Goal: Complete application form

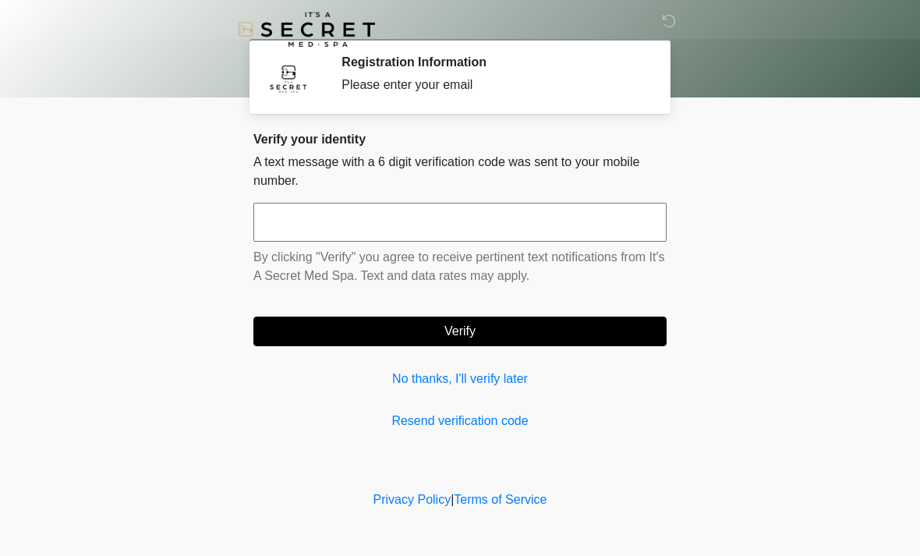
click at [563, 237] on input "text" at bounding box center [459, 222] width 413 height 39
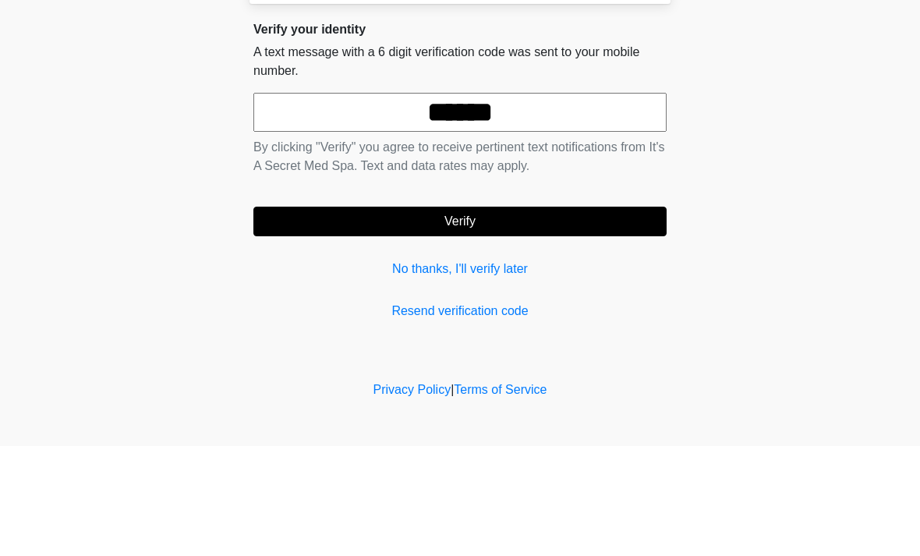
type input "******"
click at [625, 316] on button "Verify" at bounding box center [459, 331] width 413 height 30
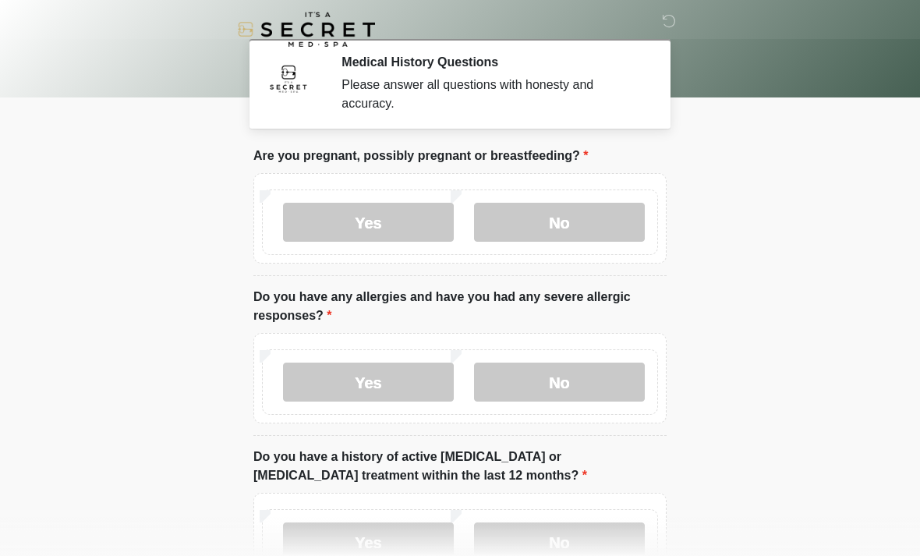
click at [605, 231] on label "No" at bounding box center [559, 222] width 171 height 39
click at [591, 390] on label "No" at bounding box center [559, 381] width 171 height 39
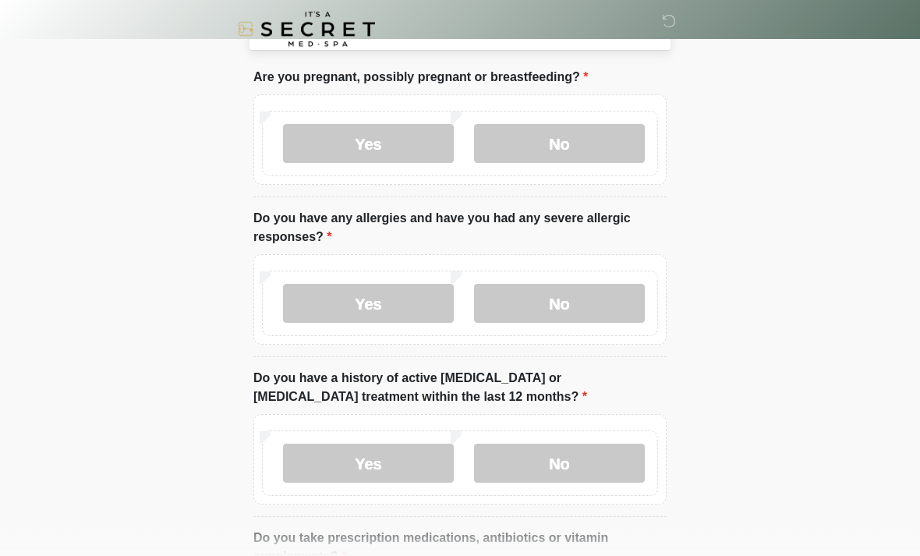
click at [586, 477] on label "No" at bounding box center [559, 463] width 171 height 39
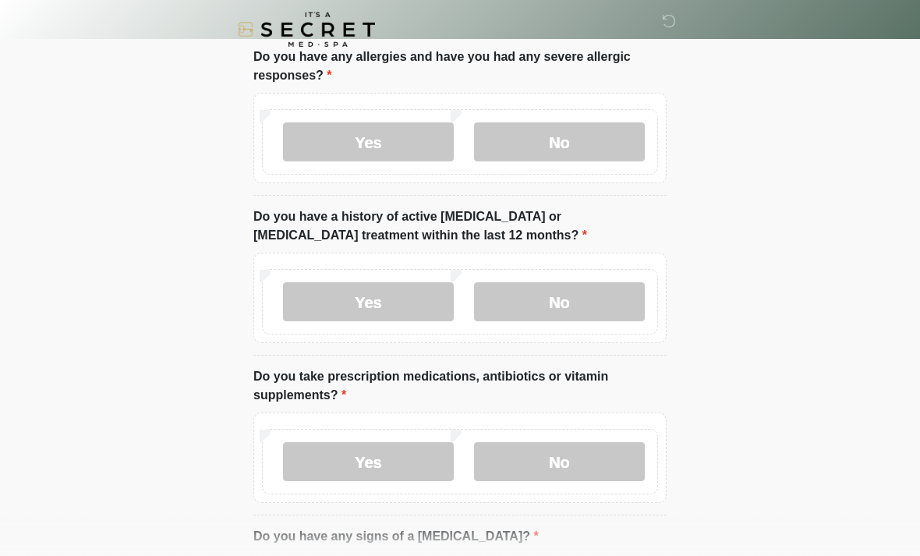
scroll to position [290, 0]
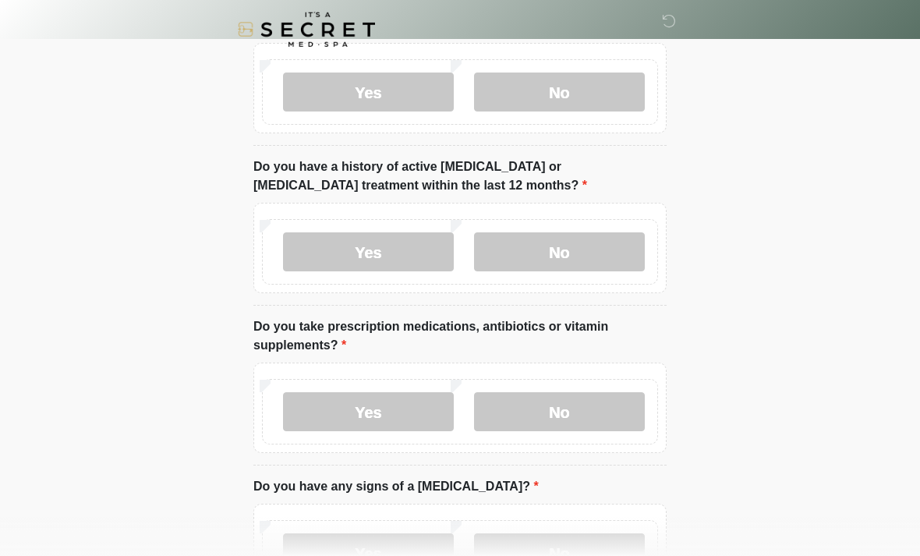
click at [619, 411] on label "No" at bounding box center [559, 411] width 171 height 39
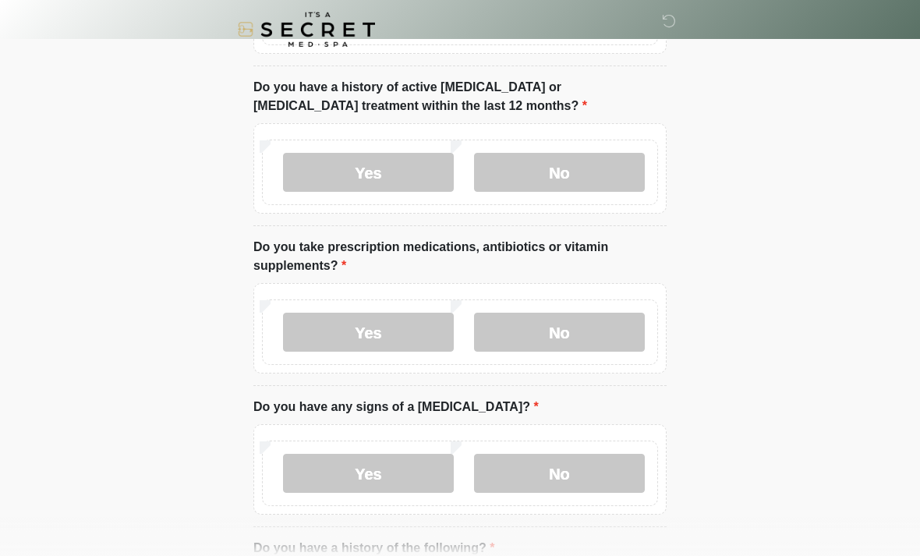
click at [605, 468] on label "No" at bounding box center [559, 473] width 171 height 39
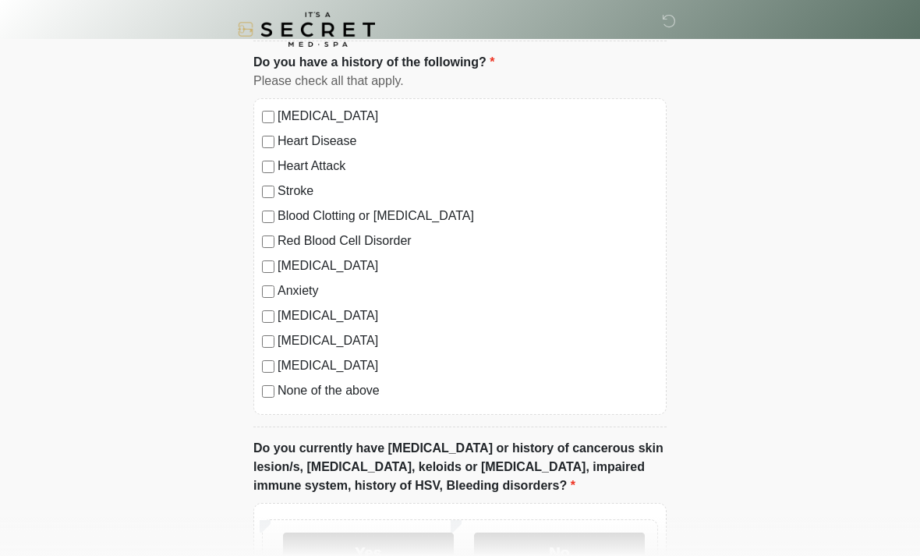
scroll to position [1030, 0]
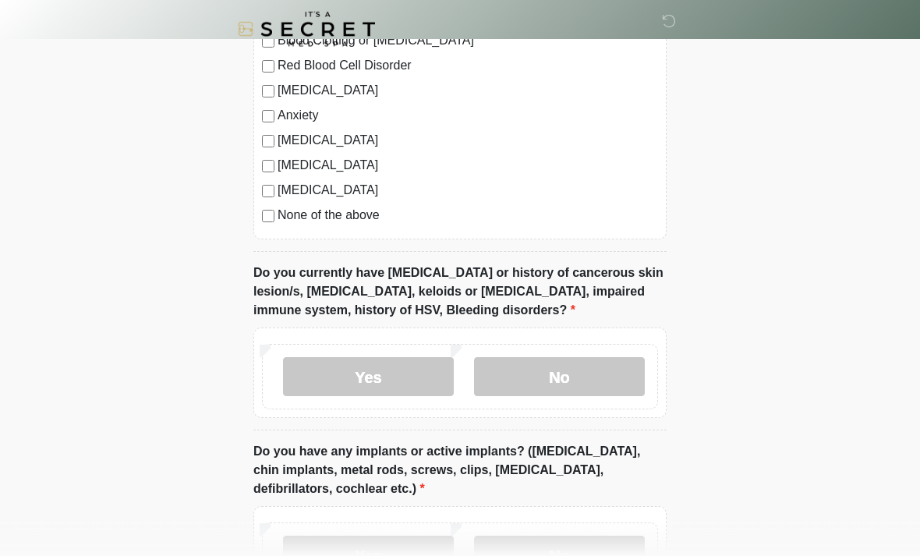
click at [602, 361] on label "No" at bounding box center [559, 377] width 171 height 39
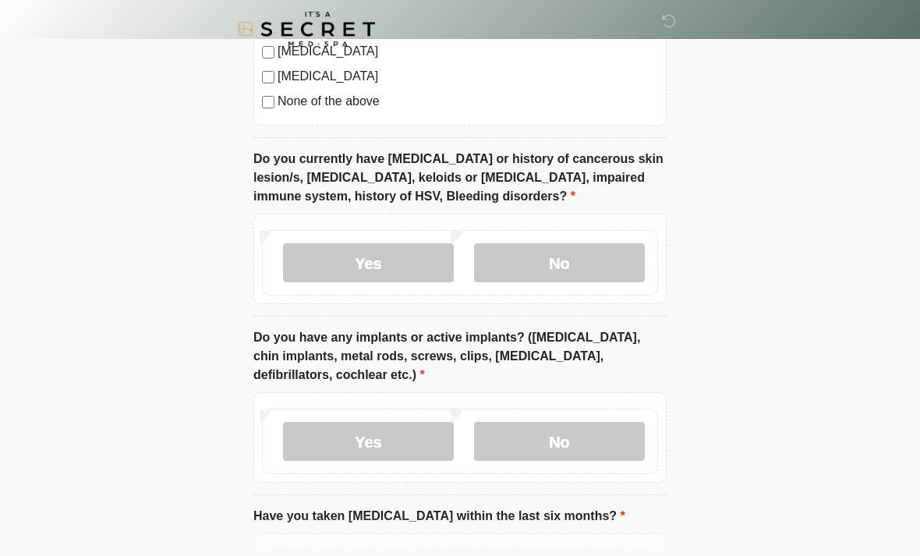
scroll to position [1144, 0]
click at [602, 427] on label "No" at bounding box center [559, 441] width 171 height 39
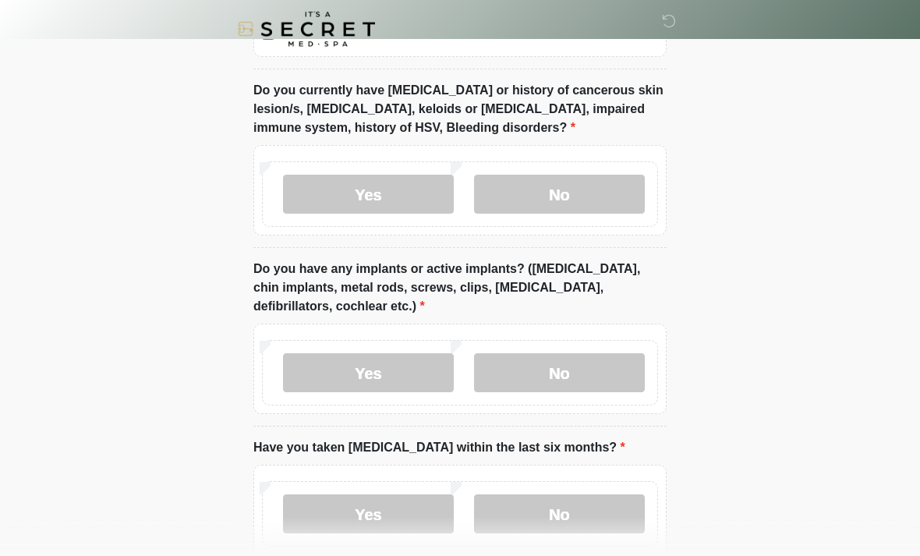
scroll to position [1251, 0]
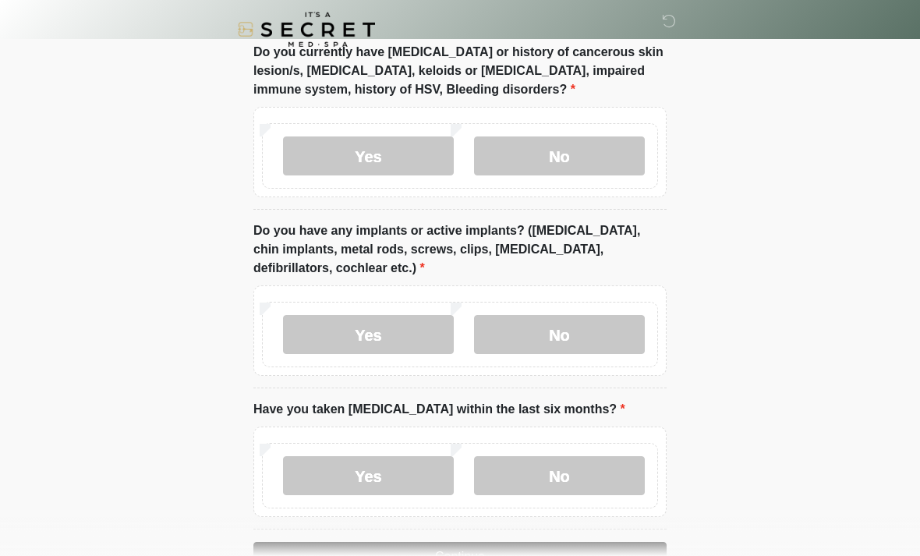
click at [598, 474] on label "No" at bounding box center [559, 475] width 171 height 39
click at [593, 551] on button "Continue" at bounding box center [459, 557] width 413 height 30
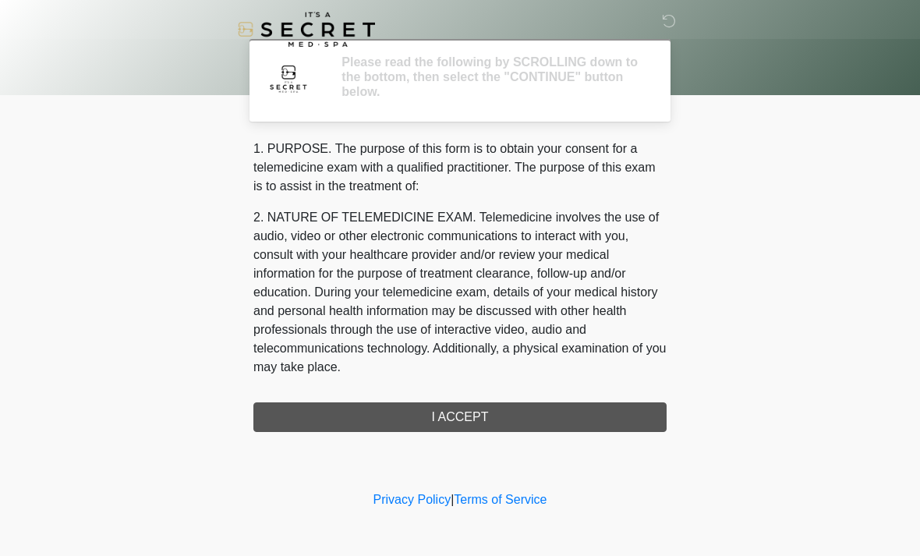
scroll to position [0, 0]
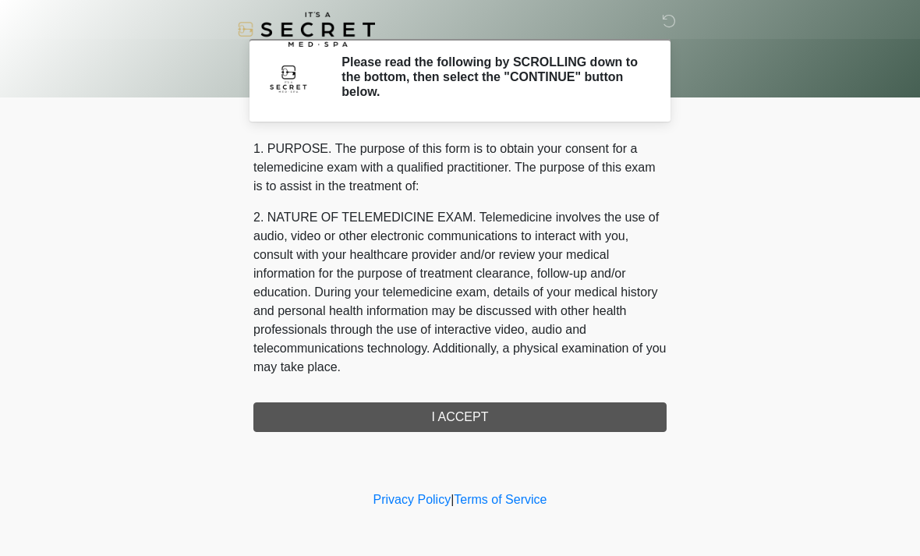
click at [550, 403] on div "1. PURPOSE. The purpose of this form is to obtain your consent for a telemedici…" at bounding box center [459, 286] width 413 height 292
click at [464, 411] on div "1. PURPOSE. The purpose of this form is to obtain your consent for a telemedici…" at bounding box center [459, 286] width 413 height 292
click at [458, 415] on div "1. PURPOSE. The purpose of this form is to obtain your consent for a telemedici…" at bounding box center [459, 286] width 413 height 292
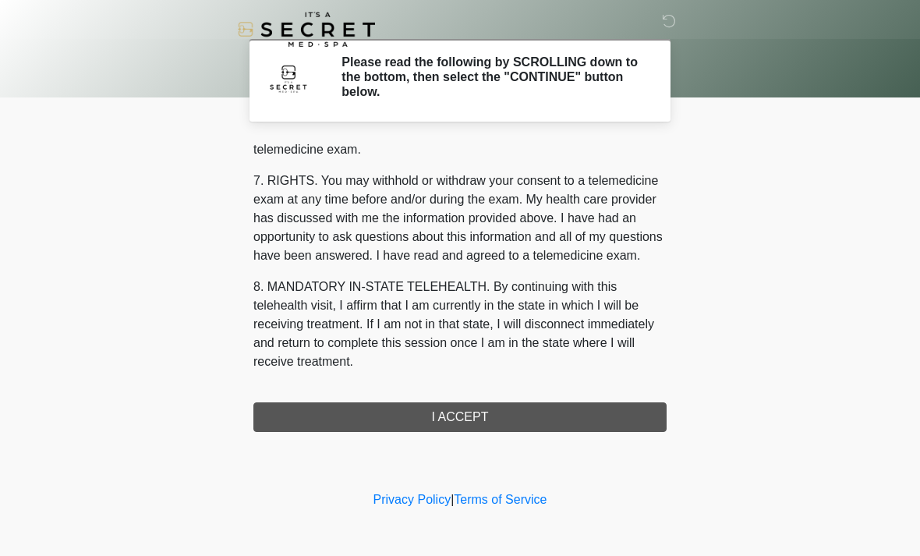
scroll to position [660, 0]
click at [518, 420] on button "I ACCEPT" at bounding box center [459, 417] width 413 height 30
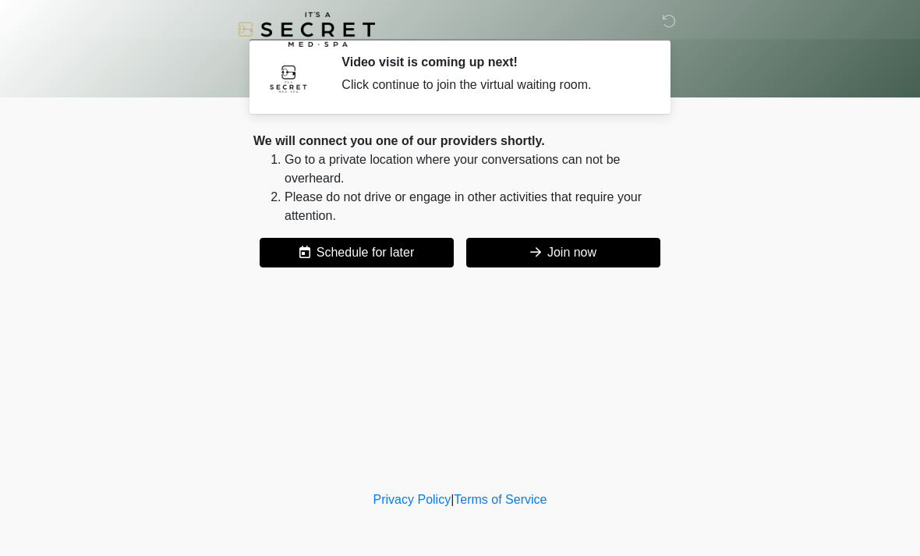
click at [593, 255] on button "Join now" at bounding box center [563, 253] width 194 height 30
